Goal: Use online tool/utility: Utilize a website feature to perform a specific function

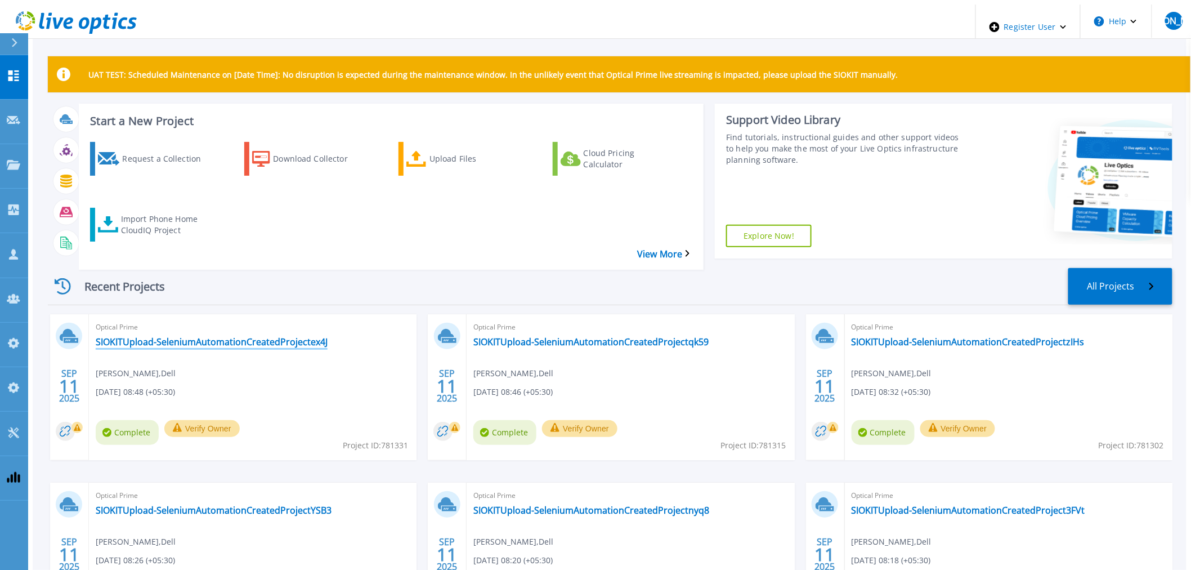
drag, startPoint x: 195, startPoint y: 325, endPoint x: 146, endPoint y: 321, distance: 48.6
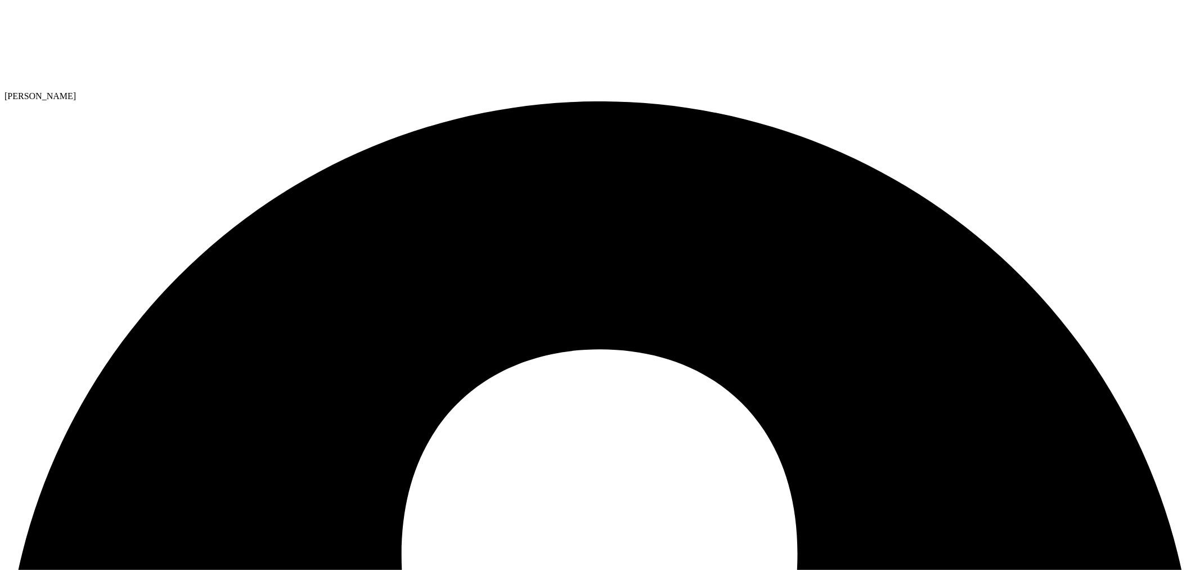
select select "USD"
drag, startPoint x: 55, startPoint y: 128, endPoint x: 245, endPoint y: 127, distance: 190.2
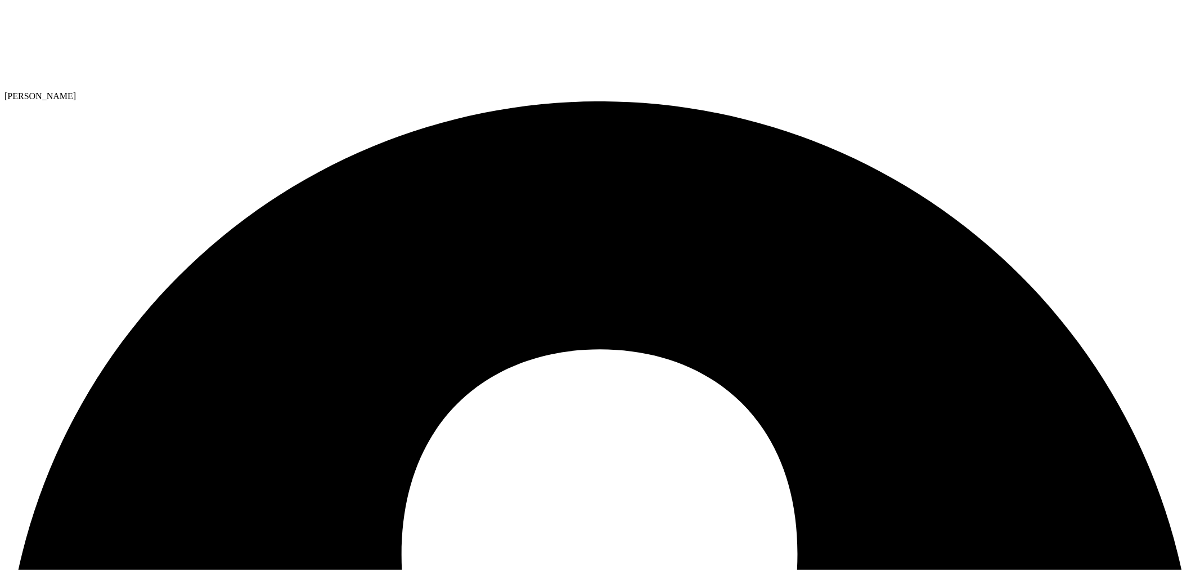
copy div "Workload Summary for PowerStore"
drag, startPoint x: 54, startPoint y: 145, endPoint x: 566, endPoint y: 144, distance: 512.1
copy div "On PowerSizer home page navigate to PowerStore sizer and copy paste values belo…"
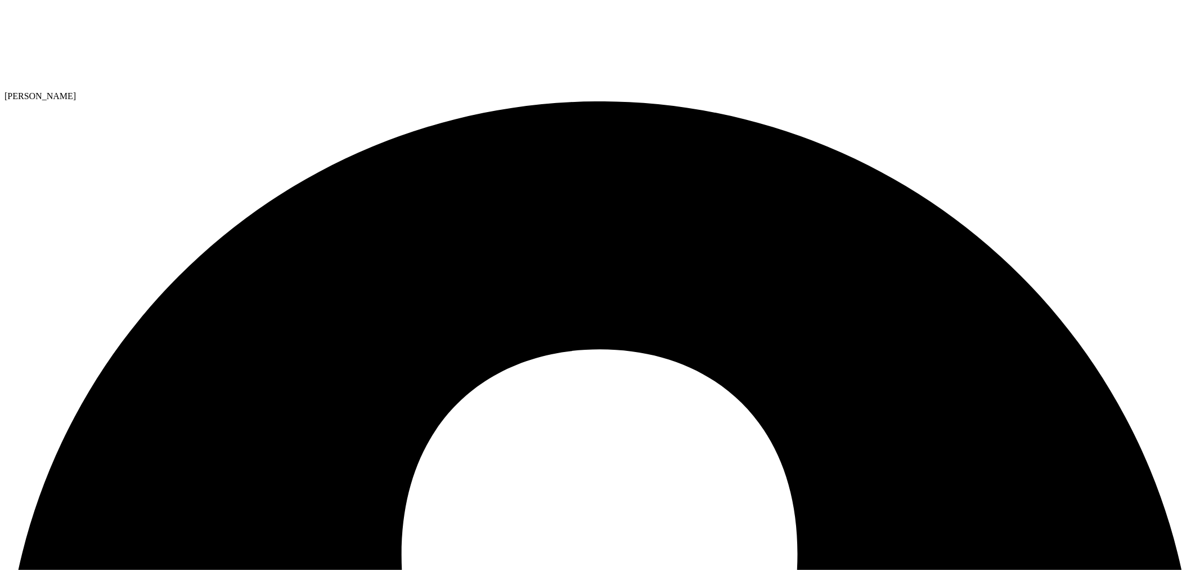
drag, startPoint x: 80, startPoint y: 171, endPoint x: 854, endPoint y: 187, distance: 773.9
copy p "Displayed values depend on selected servers, hypervisors, and cluster disks in …"
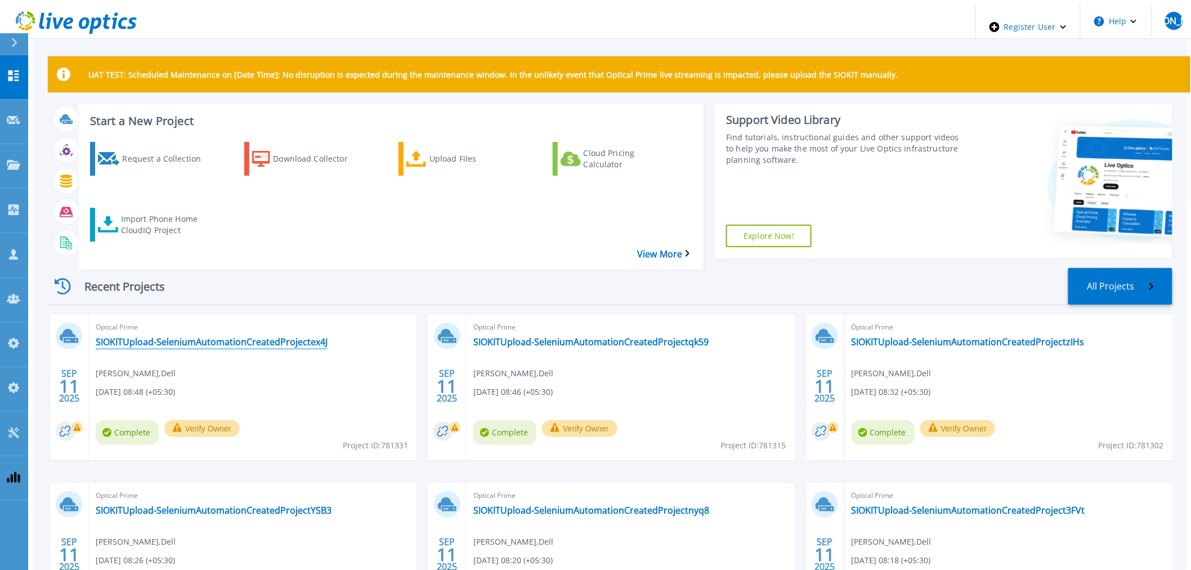
drag, startPoint x: 256, startPoint y: 315, endPoint x: 280, endPoint y: 322, distance: 25.1
click at [280, 336] on link "SIOKITUpload-SeleniumAutomationCreatedProjectex4J" at bounding box center [212, 341] width 232 height 11
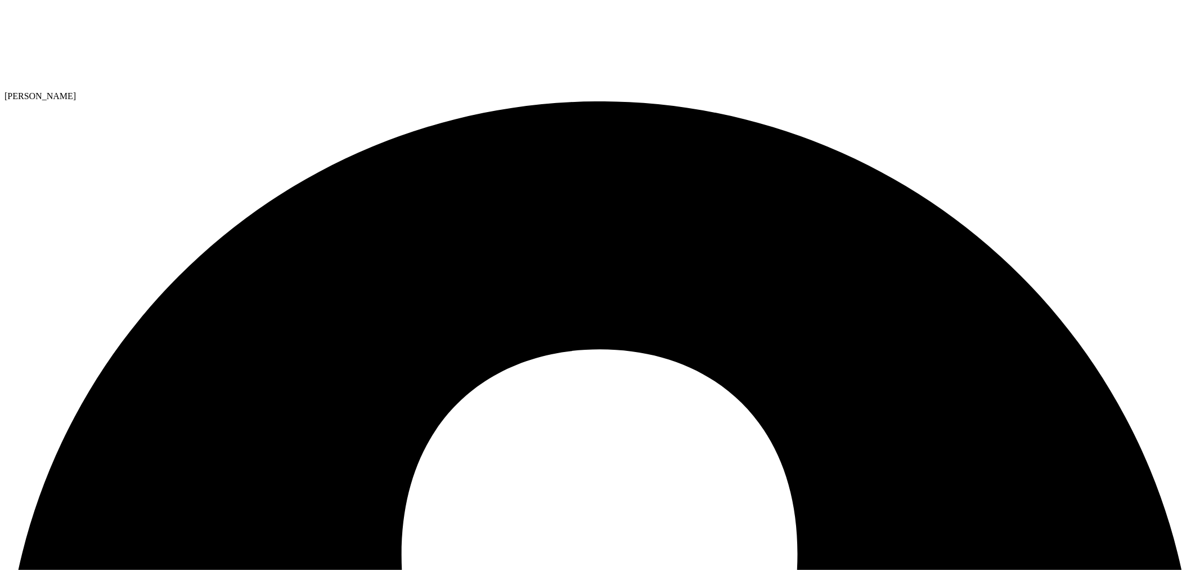
radio input "true"
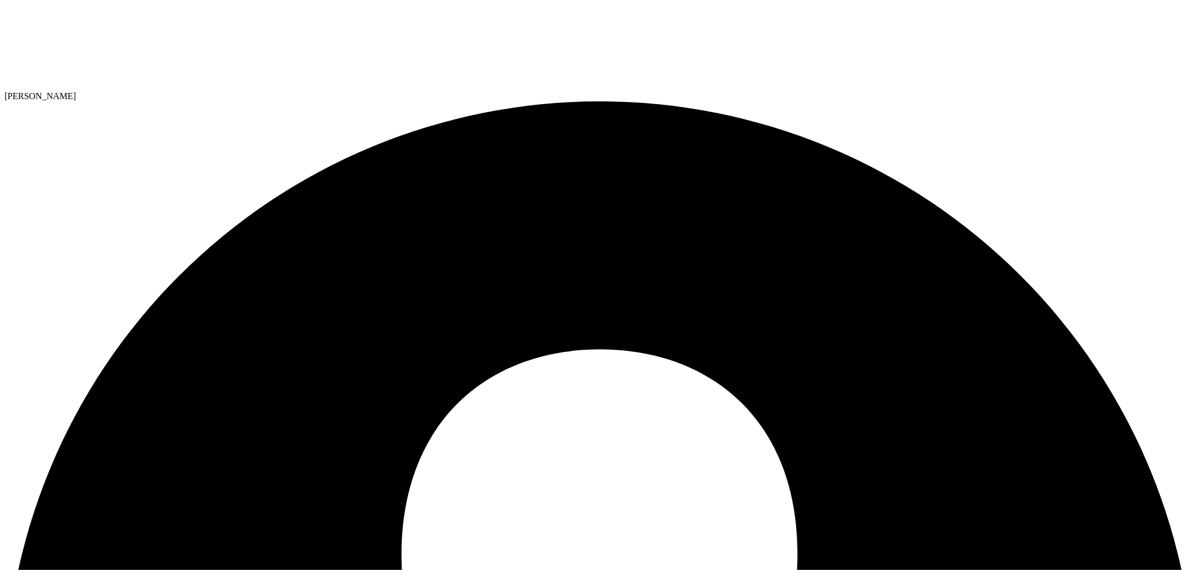
radio input "true"
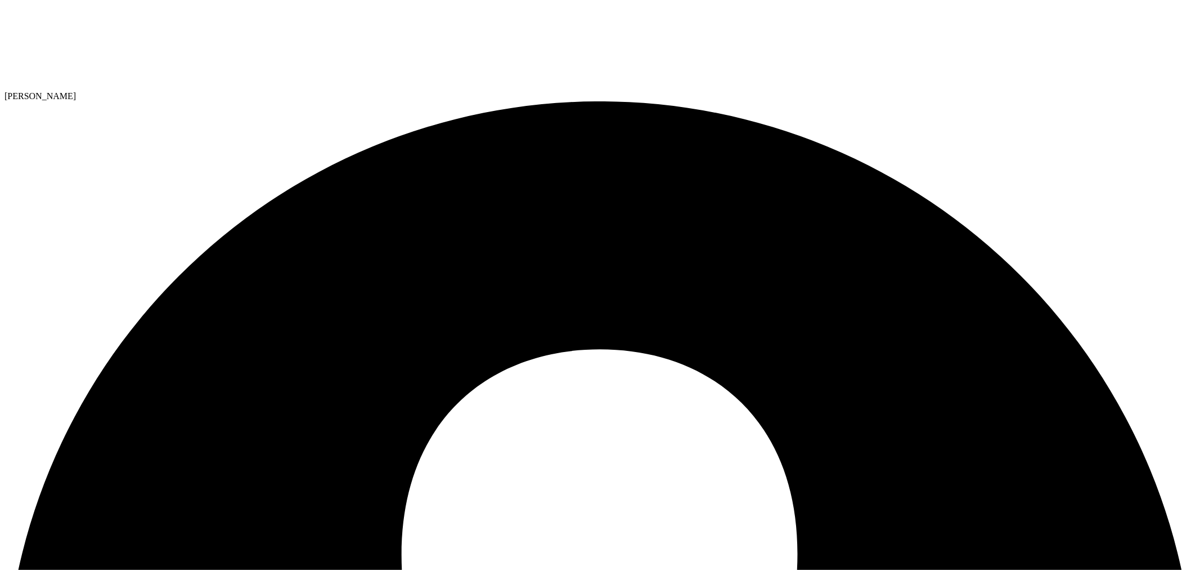
radio input "true"
radio input "false"
select select "USD"
